Goal: Task Accomplishment & Management: Use online tool/utility

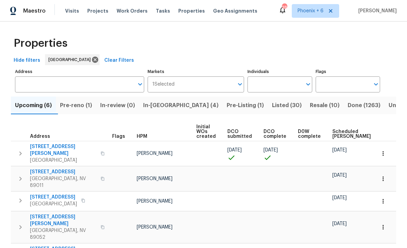
click at [284, 152] on icon "button" at bounding box center [383, 153] width 1 height 4
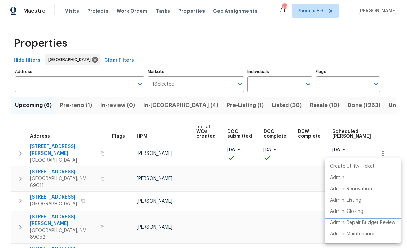
click at [284, 212] on p "Admin: Closing" at bounding box center [346, 211] width 33 height 7
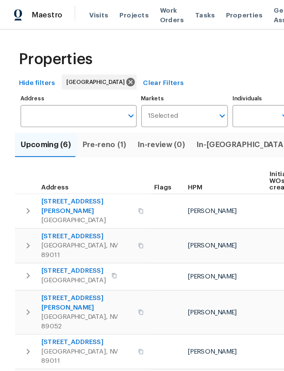
click at [52, 146] on span "6776 Alpine Brooks Ave" at bounding box center [63, 150] width 66 height 14
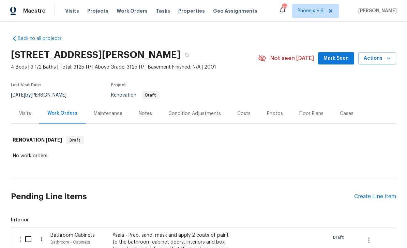
click at [284, 57] on span "Mark Seen" at bounding box center [336, 58] width 25 height 9
click at [284, 199] on div "Create Line Item" at bounding box center [375, 196] width 42 height 6
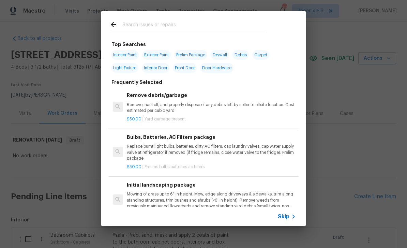
click at [154, 23] on input "text" at bounding box center [194, 25] width 145 height 10
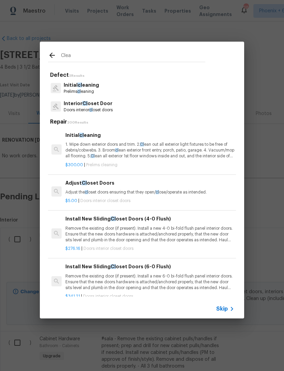
type input "Clean"
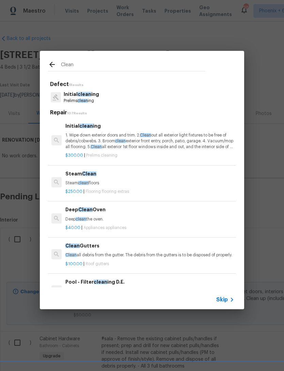
click at [95, 142] on p "1. Wipe down exterior doors and trim. 2. Clean out all exterior light fixtures …" at bounding box center [149, 140] width 169 height 17
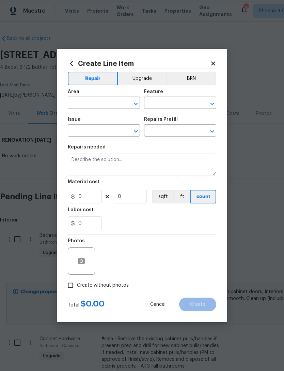
type input "Home Readiness Packages"
type input "Initial cleaning"
type input "Initial cleaning $300.00"
type textarea "1. Wipe down exterior doors and trim. 2. Clean out all exterior light fixtures …"
type input "300"
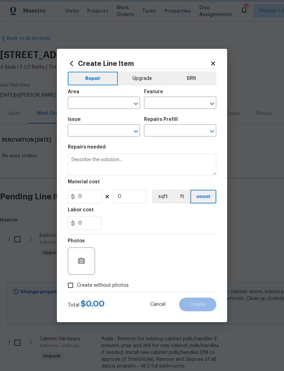
type input "1"
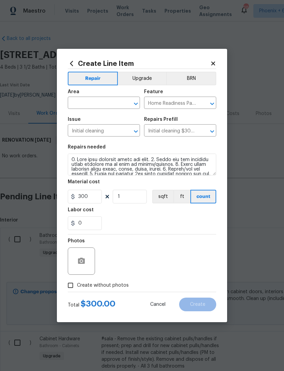
click at [94, 105] on input "text" at bounding box center [94, 103] width 53 height 11
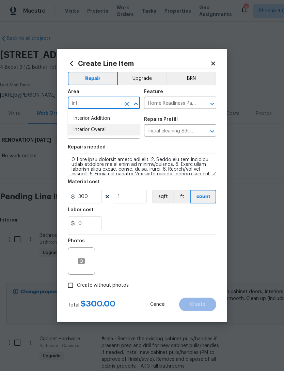
click at [101, 129] on li "Interior Overall" at bounding box center [104, 129] width 72 height 11
type input "Interior Overall"
click at [152, 220] on div "0" at bounding box center [142, 223] width 149 height 14
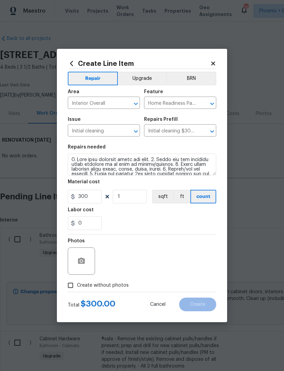
click at [103, 287] on span "Create without photos" at bounding box center [103, 285] width 52 height 7
click at [77, 287] on input "Create without photos" at bounding box center [70, 285] width 13 height 13
checkbox input "true"
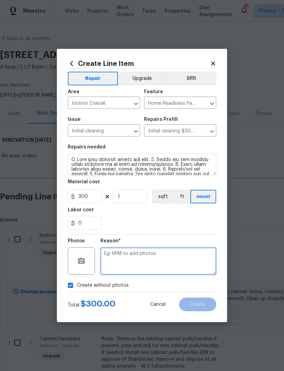
click at [125, 254] on textarea at bounding box center [159, 260] width 116 height 27
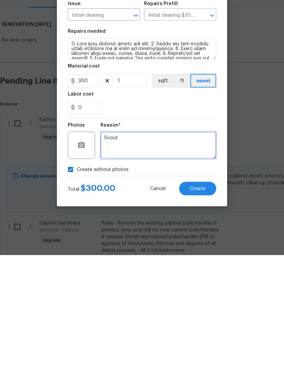
type textarea "Scout"
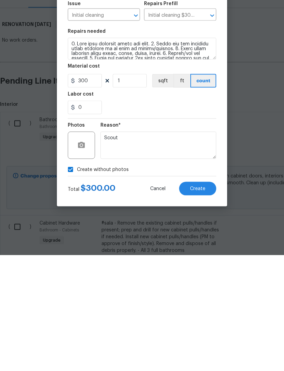
click at [200, 297] on button "Create" at bounding box center [197, 304] width 37 height 14
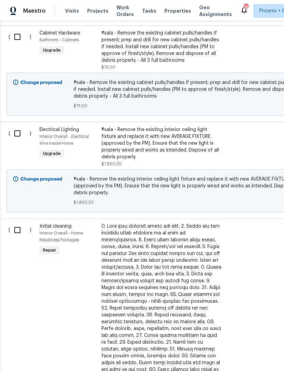
scroll to position [306, 0]
click at [15, 230] on input "checkbox" at bounding box center [19, 229] width 19 height 14
checkbox input "true"
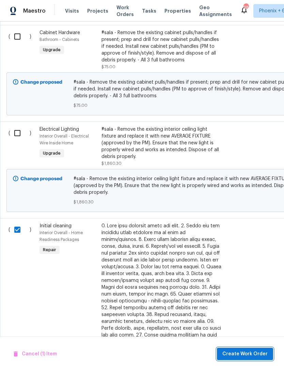
click at [255, 353] on span "Create Work Order" at bounding box center [245, 353] width 45 height 9
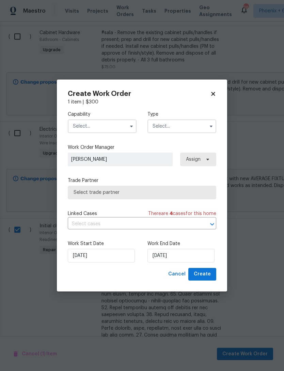
click at [118, 132] on input "text" at bounding box center [102, 126] width 69 height 14
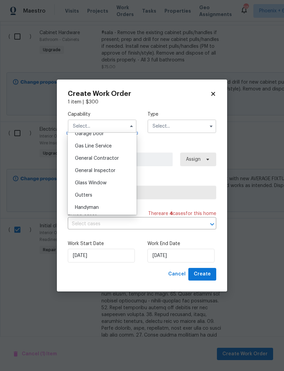
scroll to position [314, 0]
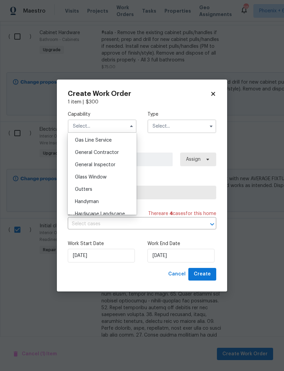
click at [100, 156] on div "General Contractor" at bounding box center [102, 152] width 65 height 12
type input "General Contractor"
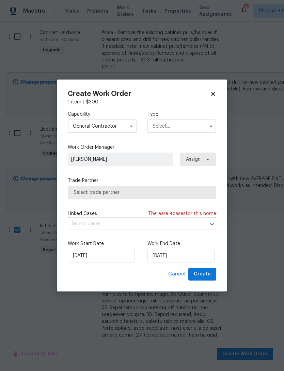
click at [187, 125] on input "text" at bounding box center [182, 126] width 69 height 14
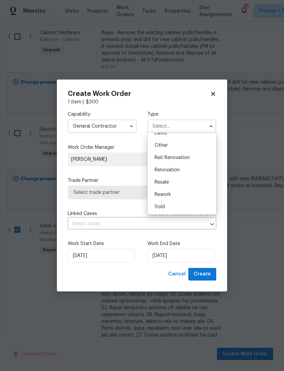
scroll to position [81, 0]
click at [177, 171] on span "Renovation" at bounding box center [167, 169] width 25 height 5
type input "Renovation"
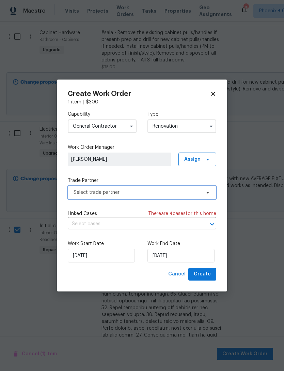
click at [169, 194] on span "Select trade partner" at bounding box center [137, 192] width 127 height 7
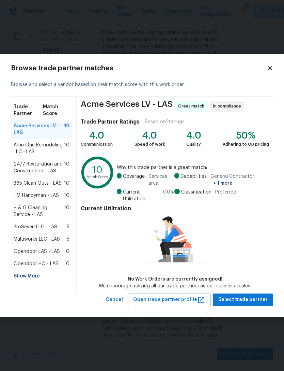
click at [38, 185] on span "365 Clean Outs - LAS" at bounding box center [38, 183] width 48 height 7
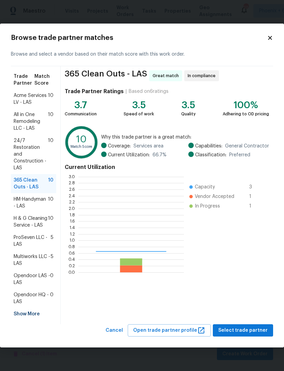
scroll to position [95, 106]
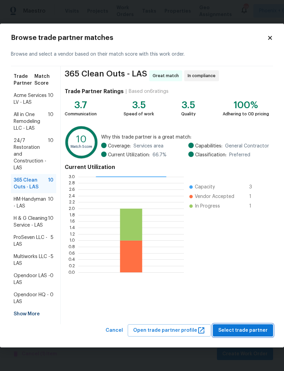
click at [246, 332] on span "Select trade partner" at bounding box center [243, 330] width 49 height 9
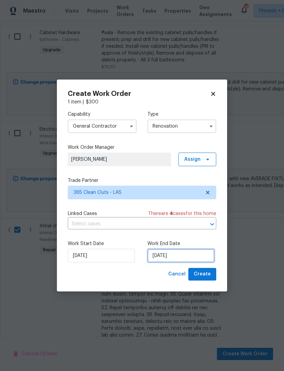
click at [186, 256] on input "[DATE]" at bounding box center [181, 256] width 67 height 14
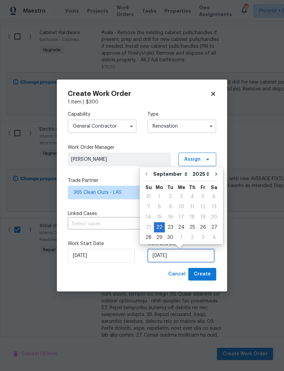
scroll to position [13, 0]
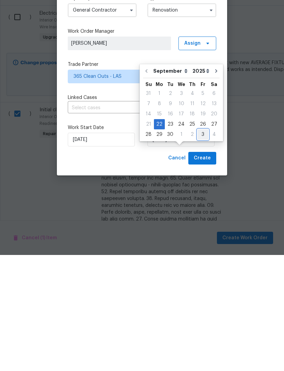
click at [201, 245] on div "3" at bounding box center [203, 250] width 11 height 10
type input "[DATE]"
select select "9"
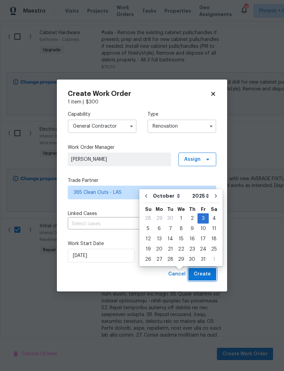
click at [208, 277] on span "Create" at bounding box center [202, 274] width 17 height 9
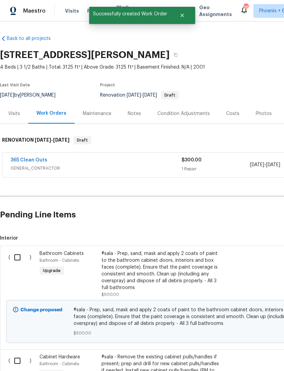
scroll to position [0, 0]
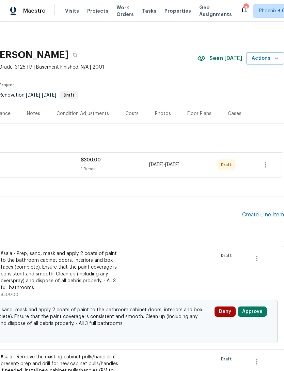
scroll to position [0, 101]
click at [267, 165] on icon "button" at bounding box center [266, 165] width 8 height 8
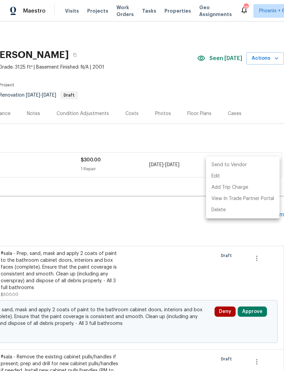
click at [242, 166] on li "Send to Vendor" at bounding box center [243, 164] width 74 height 11
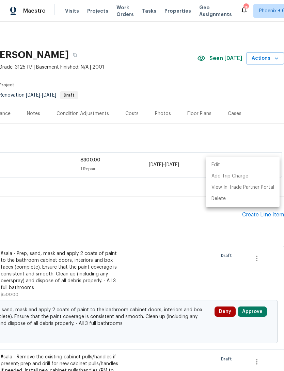
click at [259, 128] on div at bounding box center [142, 185] width 284 height 371
